Goal: Find specific fact: Find specific fact

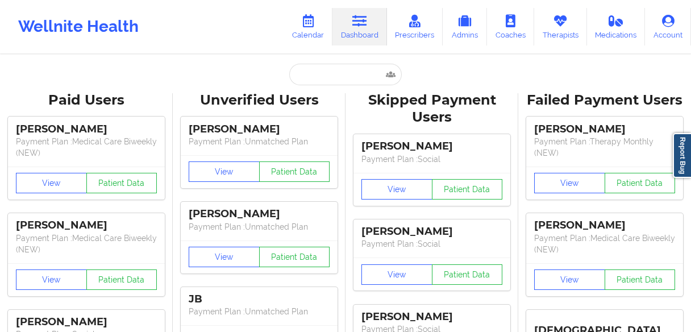
type input "[PERSON_NAME]"
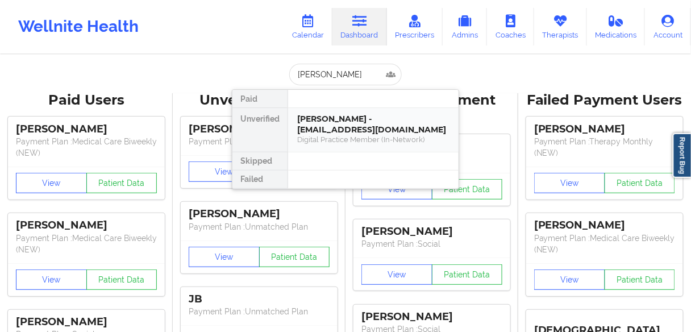
click at [327, 124] on div "[PERSON_NAME] - [EMAIL_ADDRESS][DOMAIN_NAME]" at bounding box center [373, 124] width 152 height 21
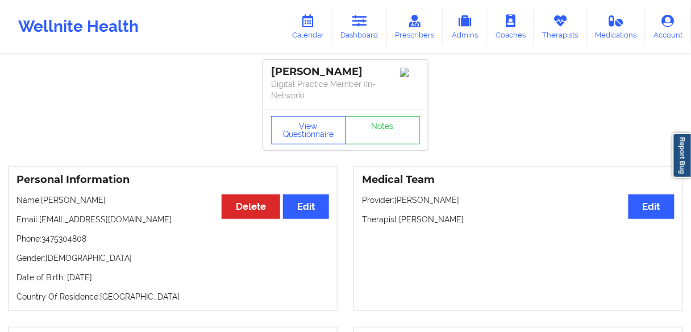
click at [76, 239] on p "Phone: [PHONE_NUMBER]" at bounding box center [172, 238] width 313 height 11
copy p "3475304808"
click at [85, 201] on p "Name: [PERSON_NAME]" at bounding box center [172, 199] width 313 height 11
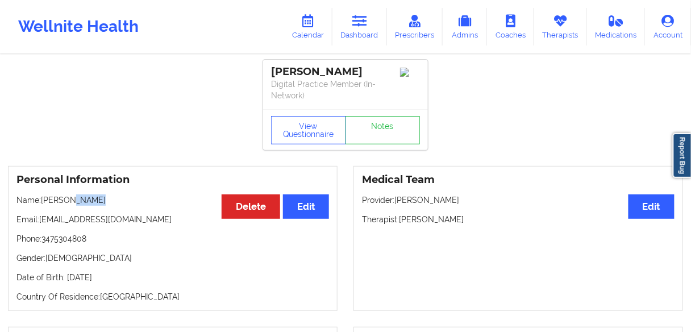
copy p "DuJour"
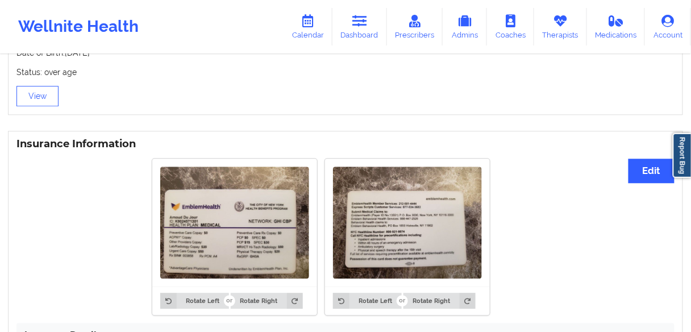
scroll to position [682, 0]
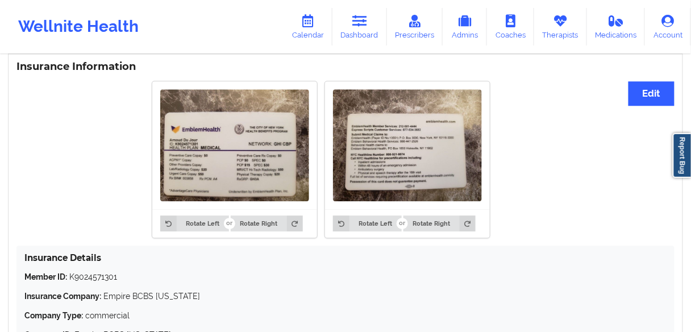
click at [99, 271] on p "Member ID: K9024571301" at bounding box center [345, 276] width 643 height 11
copy p "K9024571301"
